Goal: Navigation & Orientation: Understand site structure

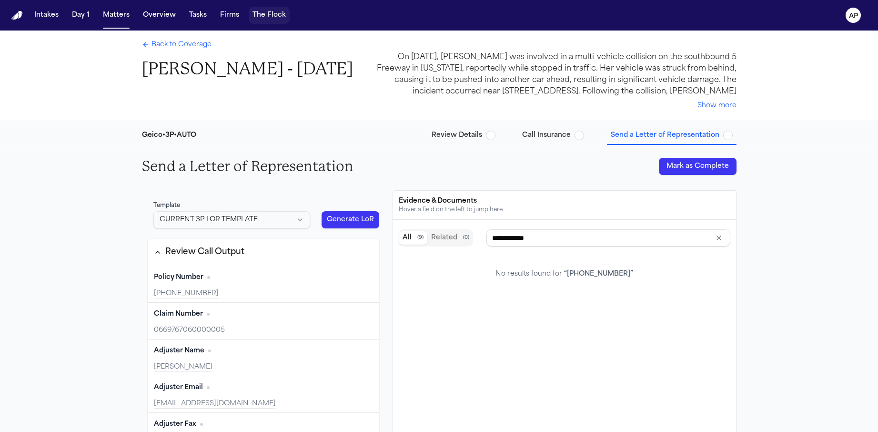
click at [249, 19] on button "The Flock" at bounding box center [269, 15] width 41 height 17
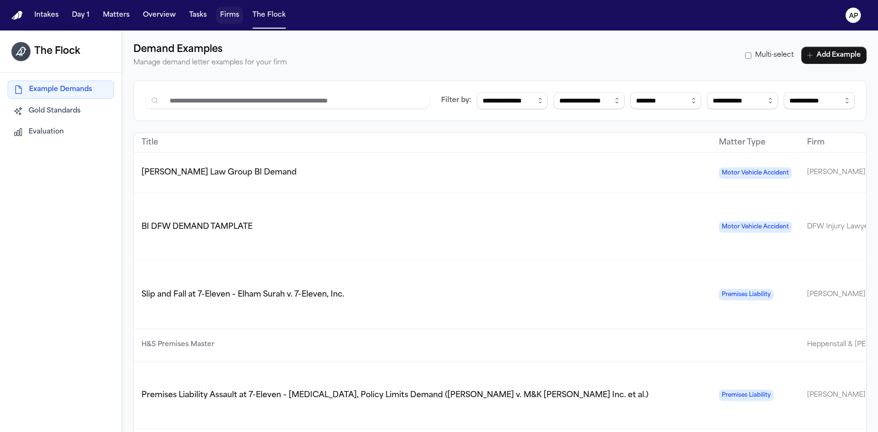
click at [235, 14] on button "Firms" at bounding box center [229, 15] width 27 height 17
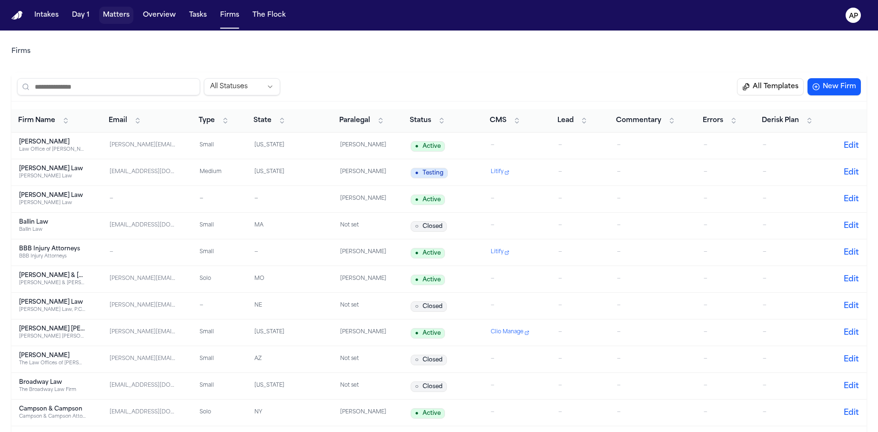
click at [112, 21] on button "Matters" at bounding box center [116, 15] width 34 height 17
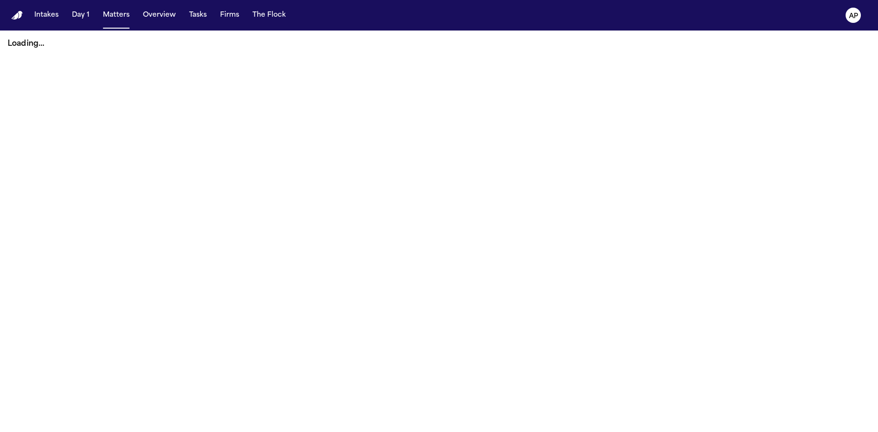
click at [20, 23] on nav "Intakes Day 1 Matters Overview Tasks Firms The Flock AP" at bounding box center [439, 15] width 878 height 30
click at [116, 21] on button "Matters" at bounding box center [116, 15] width 34 height 17
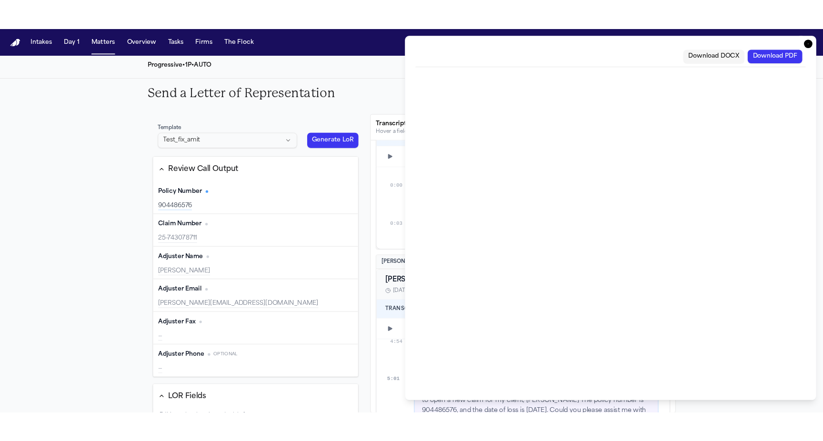
scroll to position [4240, 0]
